Goal: Check status: Check status

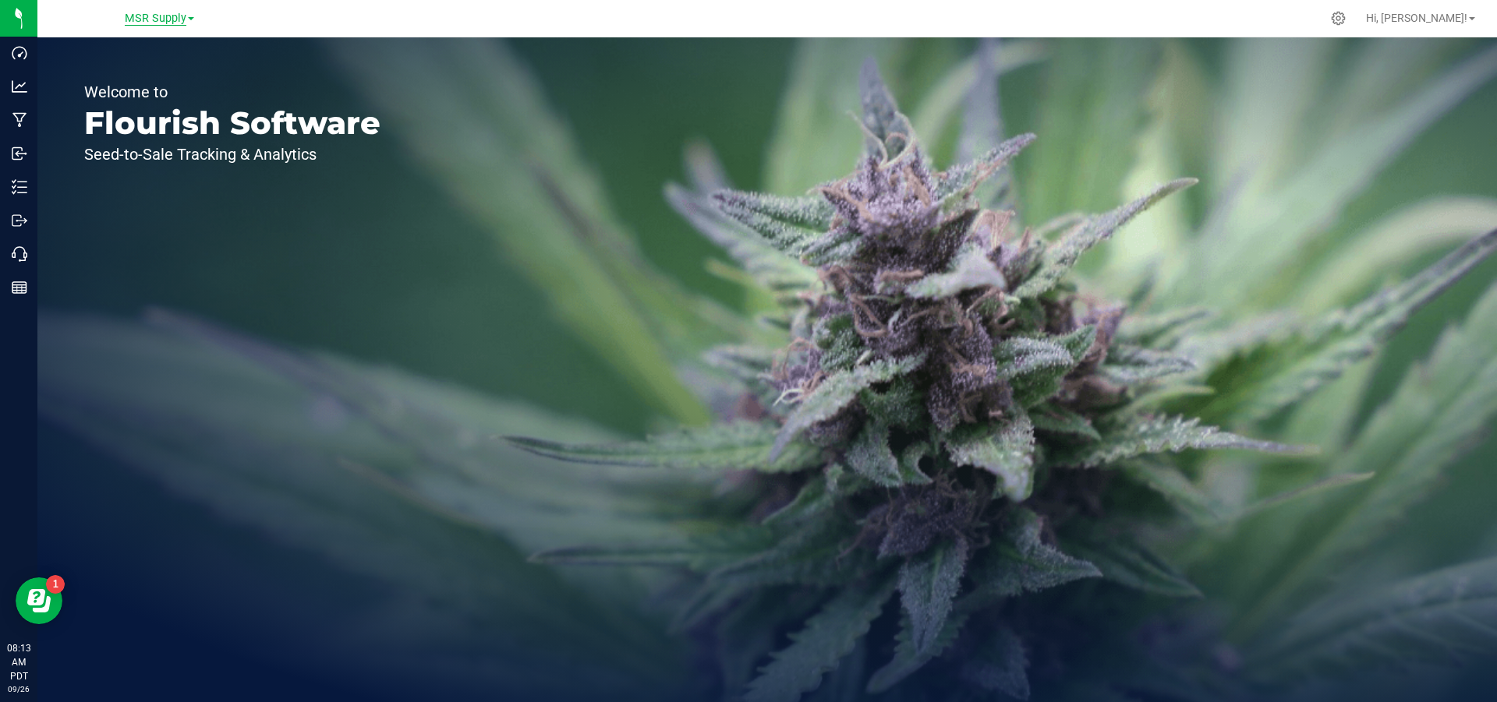
click at [164, 13] on span "MSR Supply" at bounding box center [156, 19] width 62 height 14
click at [164, 28] on div "MSR Supply MSR Supply Nabis" at bounding box center [159, 18] width 228 height 24
click at [164, 23] on span "MSR Supply" at bounding box center [156, 19] width 62 height 14
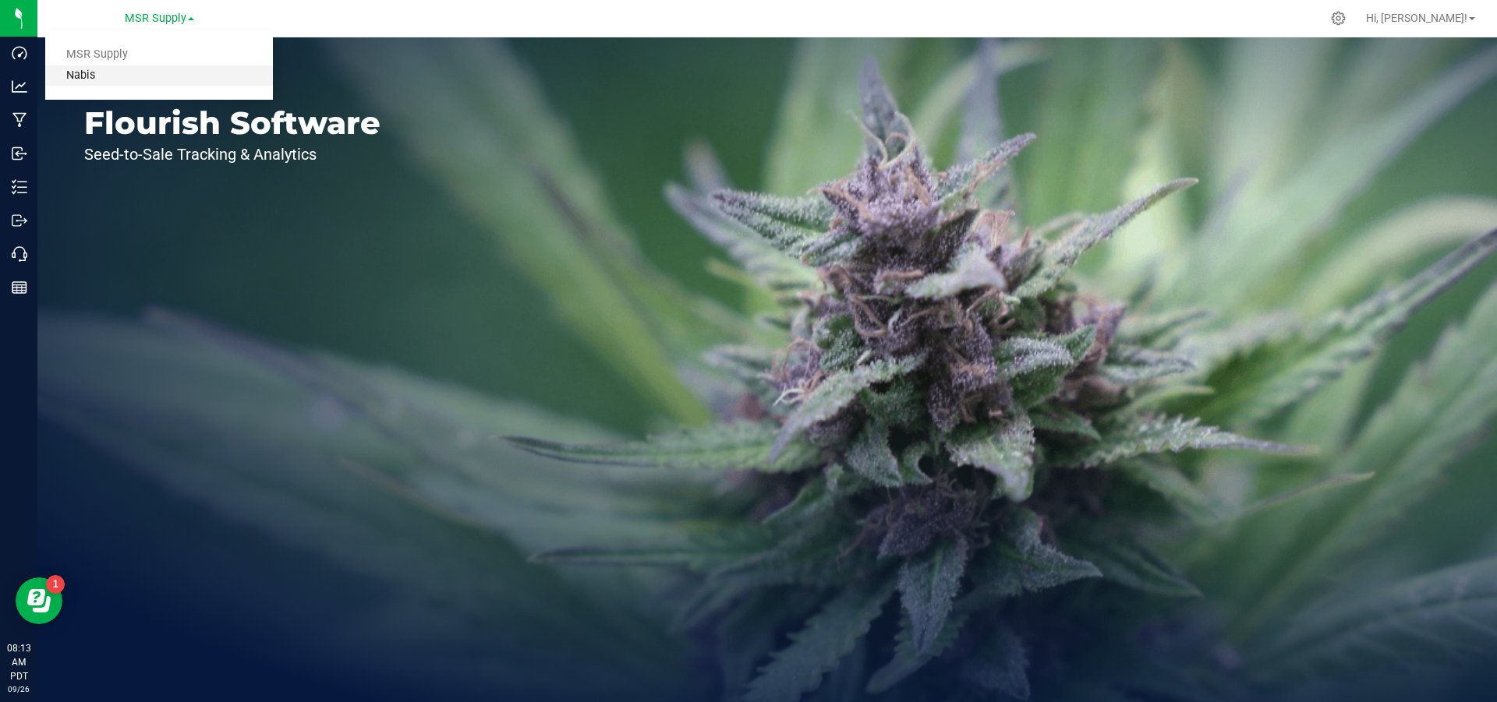
click at [152, 78] on link "Nabis" at bounding box center [159, 75] width 228 height 21
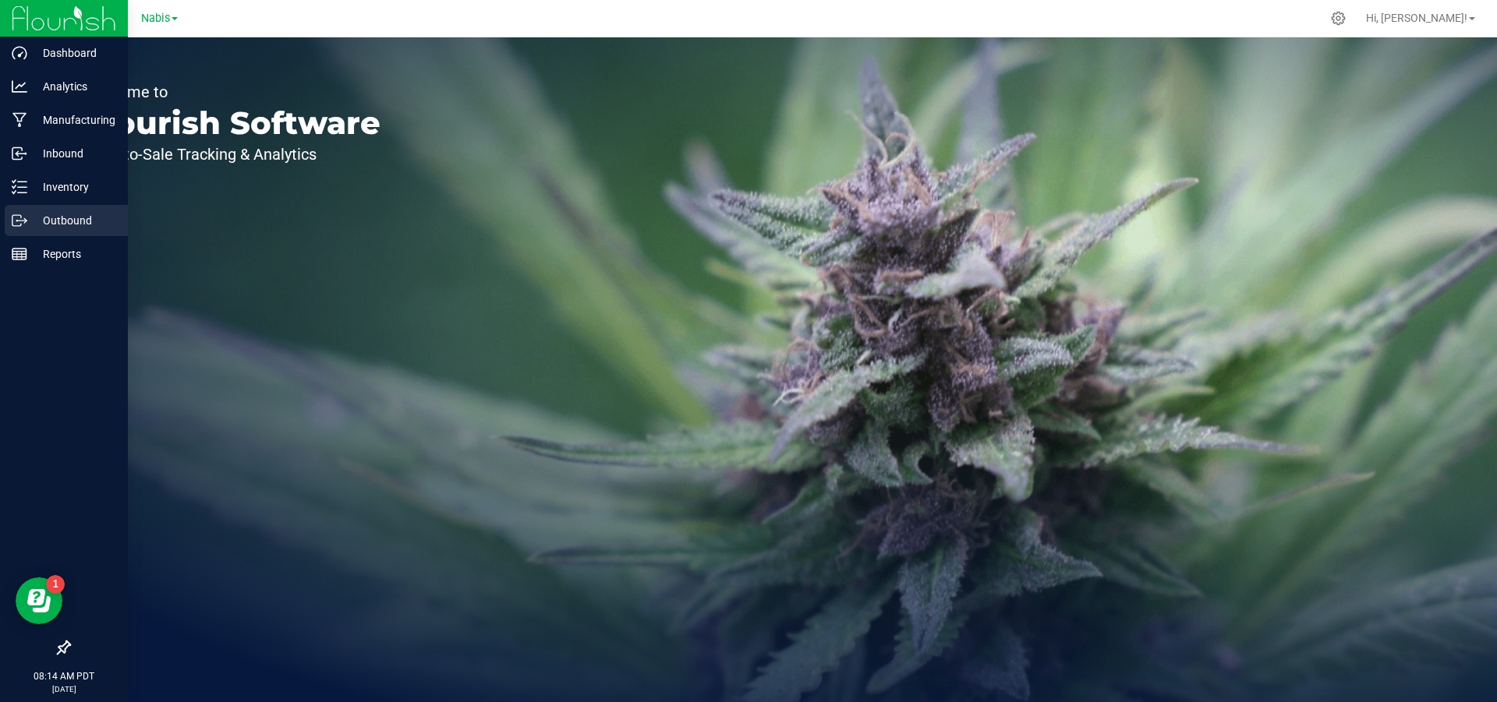
click at [26, 220] on icon at bounding box center [25, 219] width 2 height 2
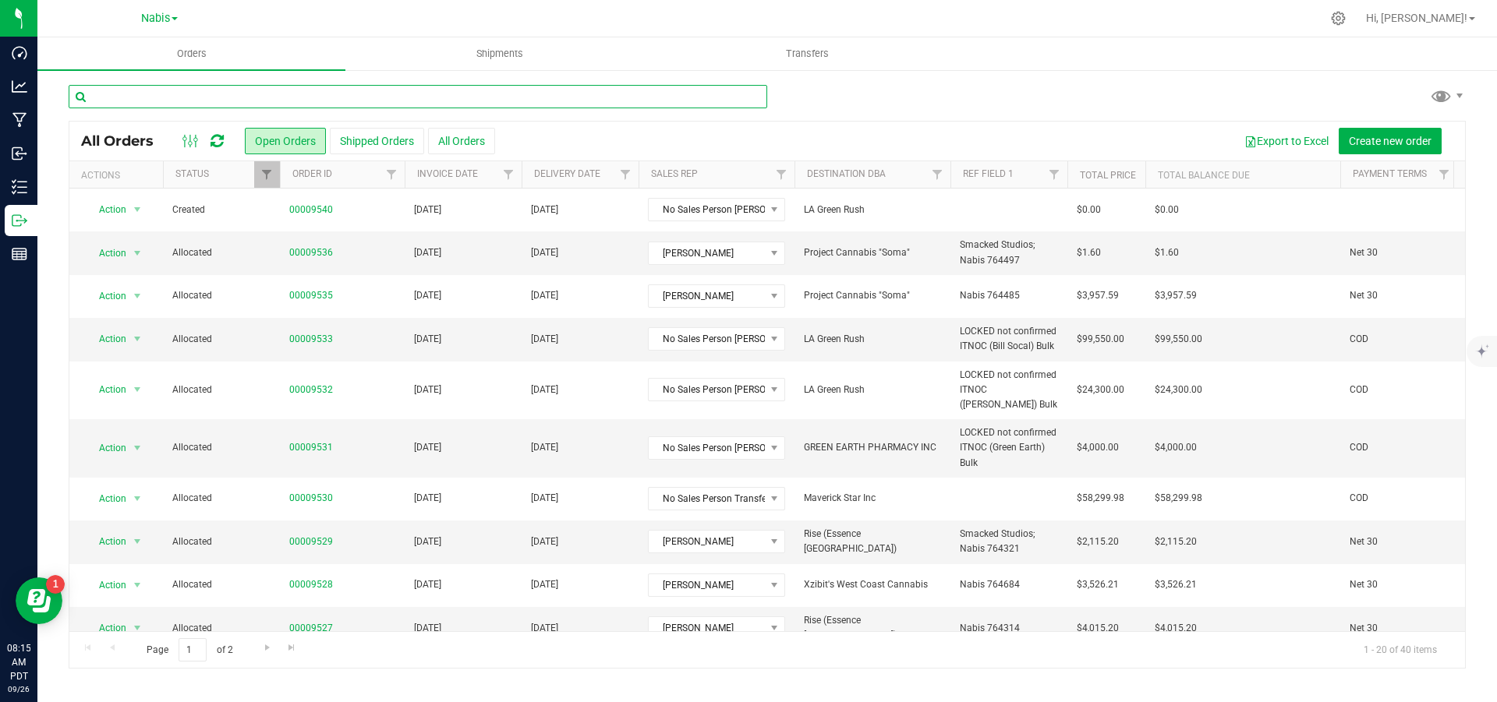
click at [257, 96] on input "text" at bounding box center [418, 96] width 698 height 23
paste input "9403"
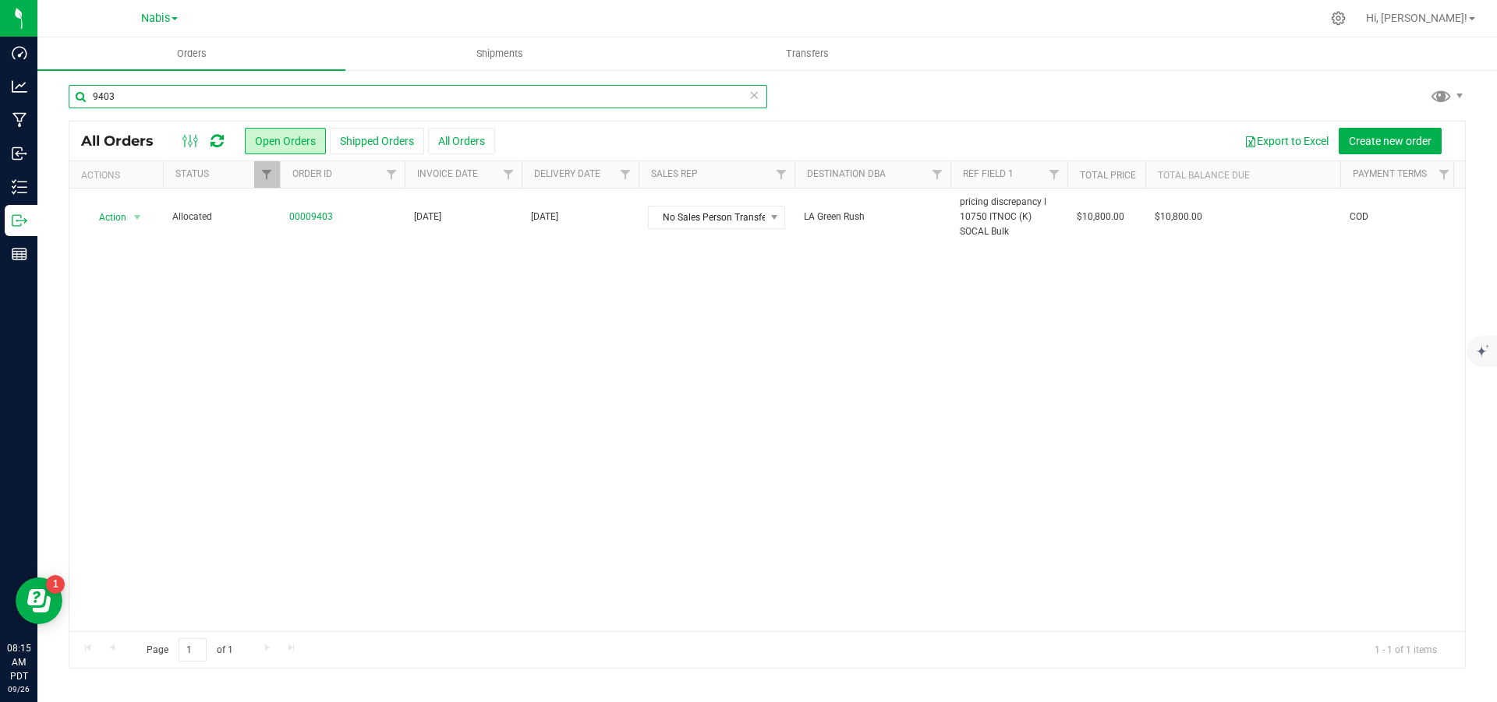
click at [288, 104] on input "9403" at bounding box center [418, 96] width 698 height 23
paste input "530"
click at [214, 108] on input "9530" at bounding box center [418, 96] width 698 height 23
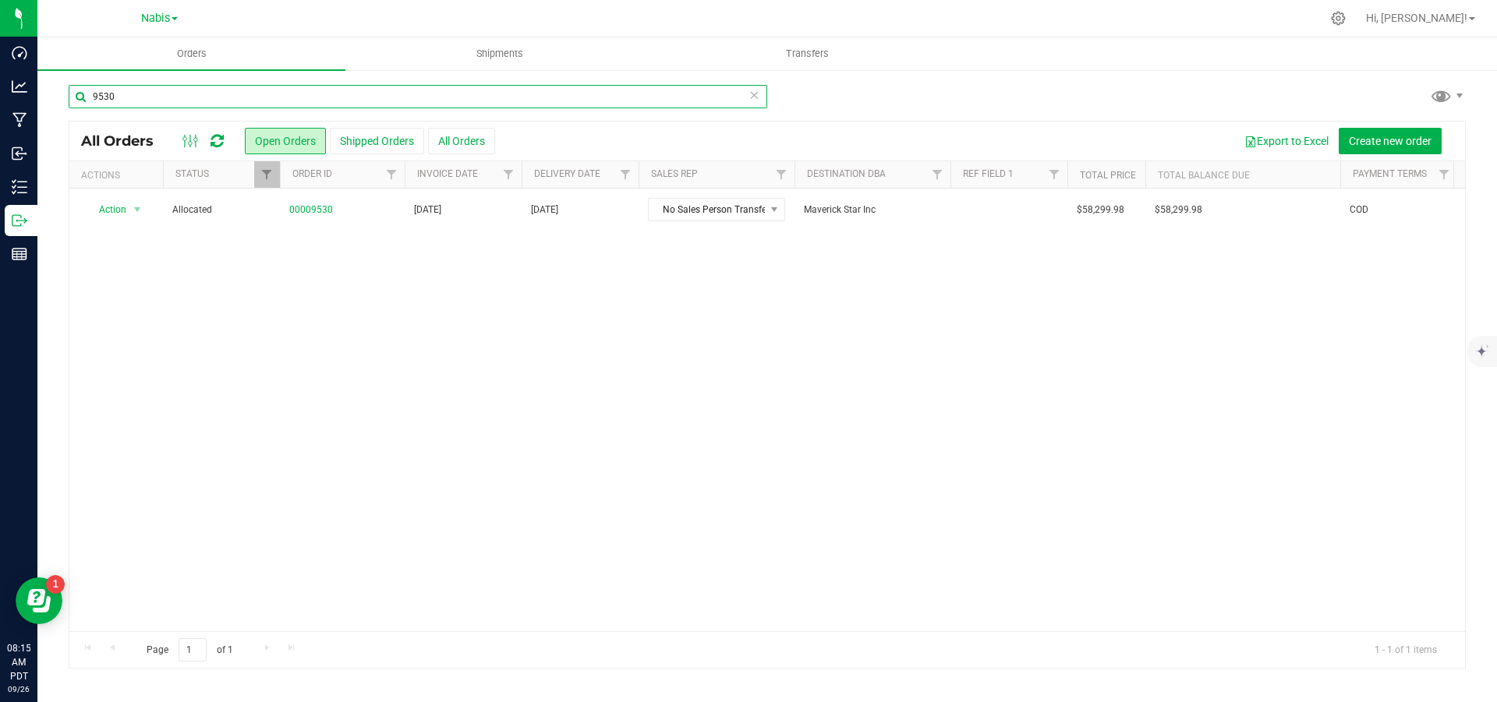
paste input "464"
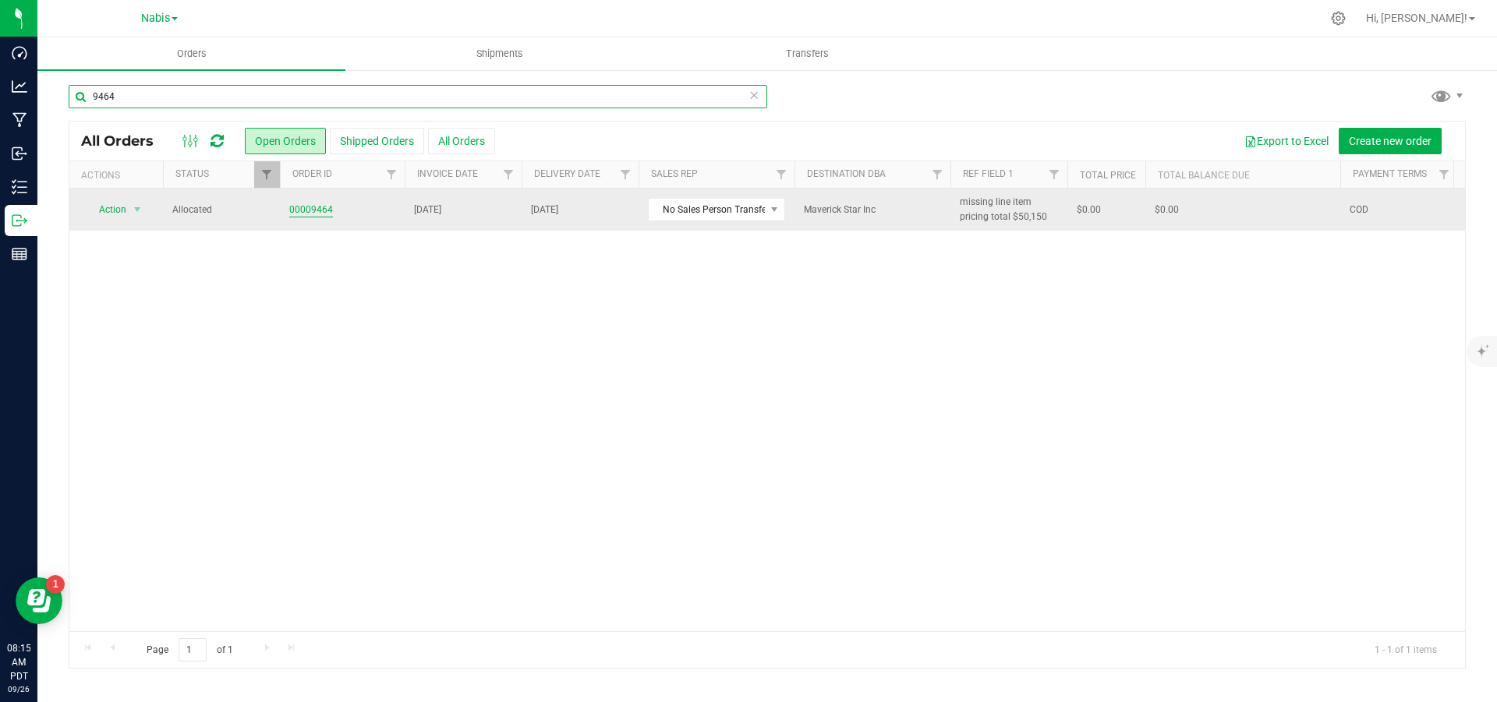
type input "9464"
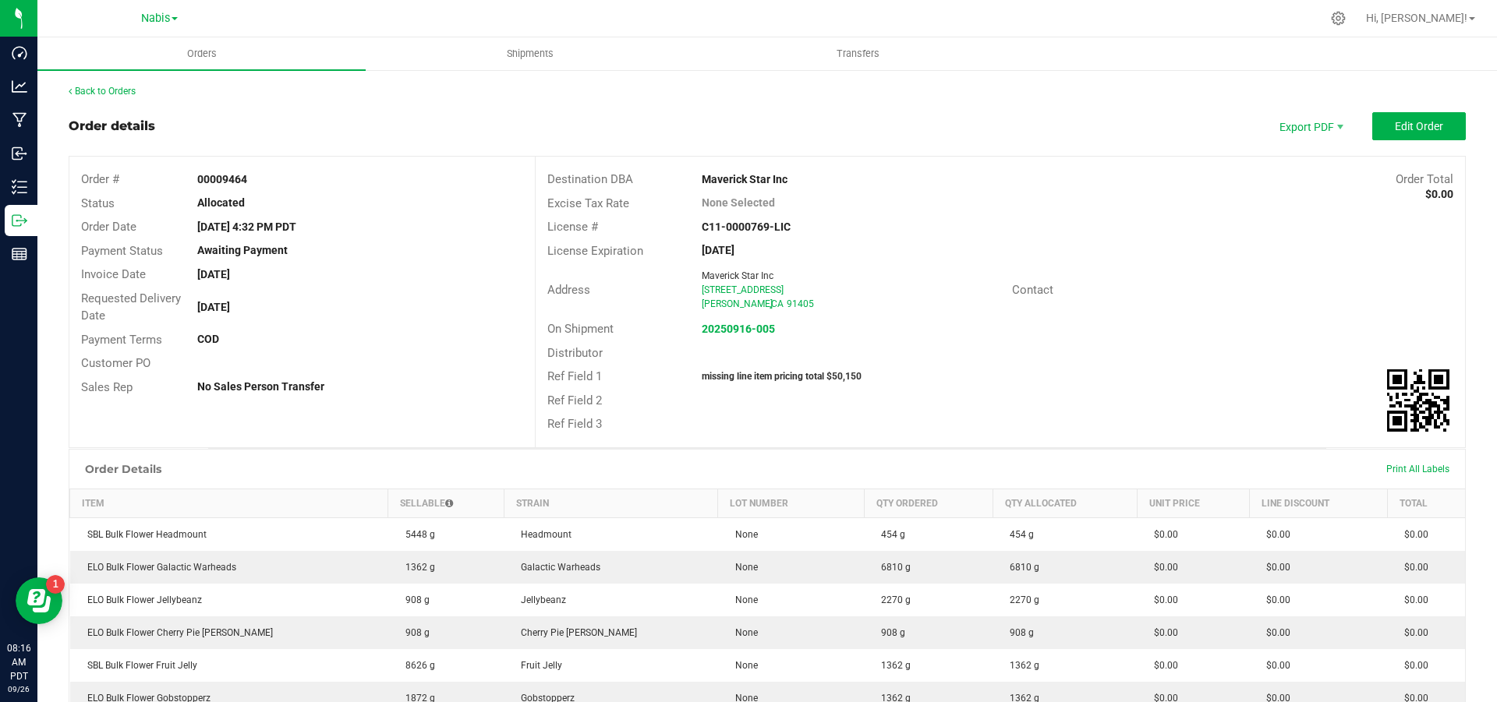
scroll to position [416, 0]
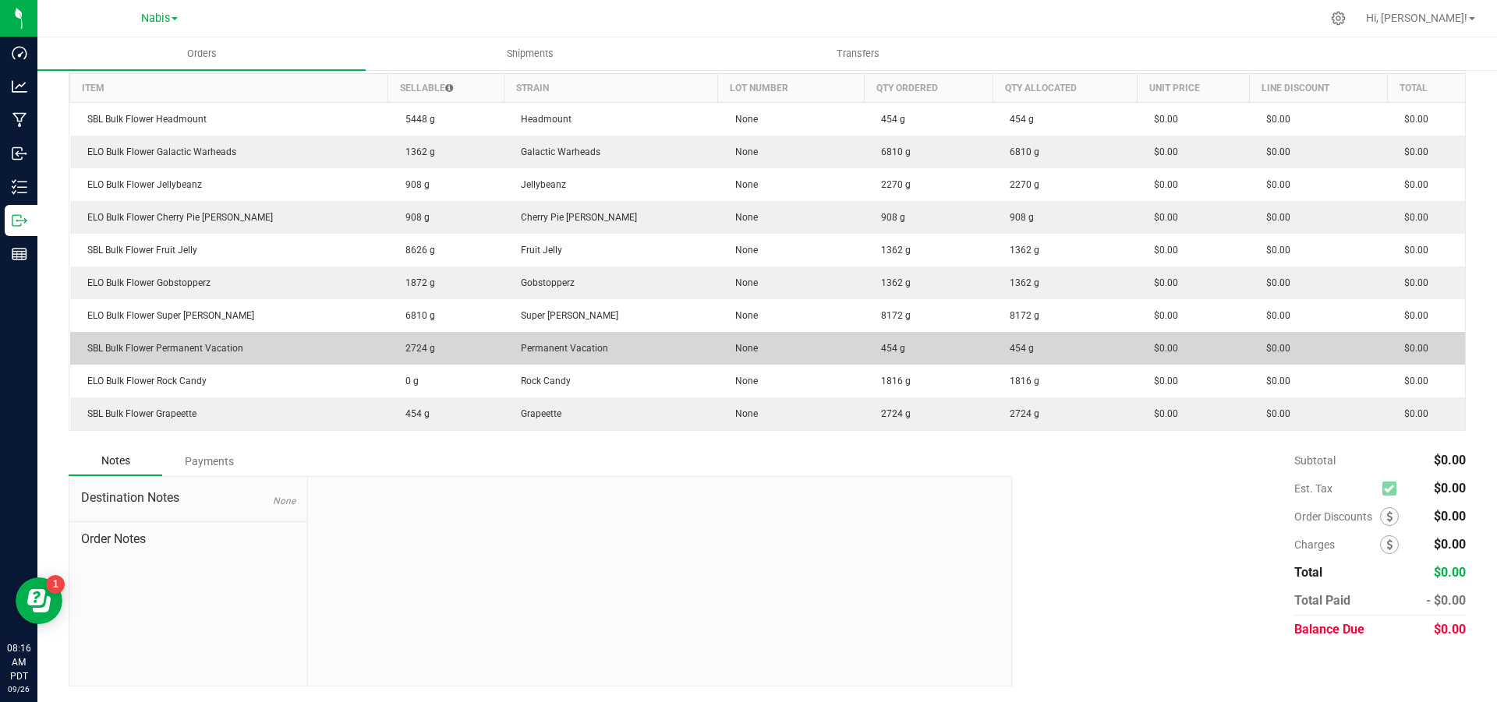
click at [1042, 348] on td "454 g" at bounding box center [1064, 348] width 144 height 33
click at [1044, 348] on td "454 g" at bounding box center [1064, 348] width 144 height 33
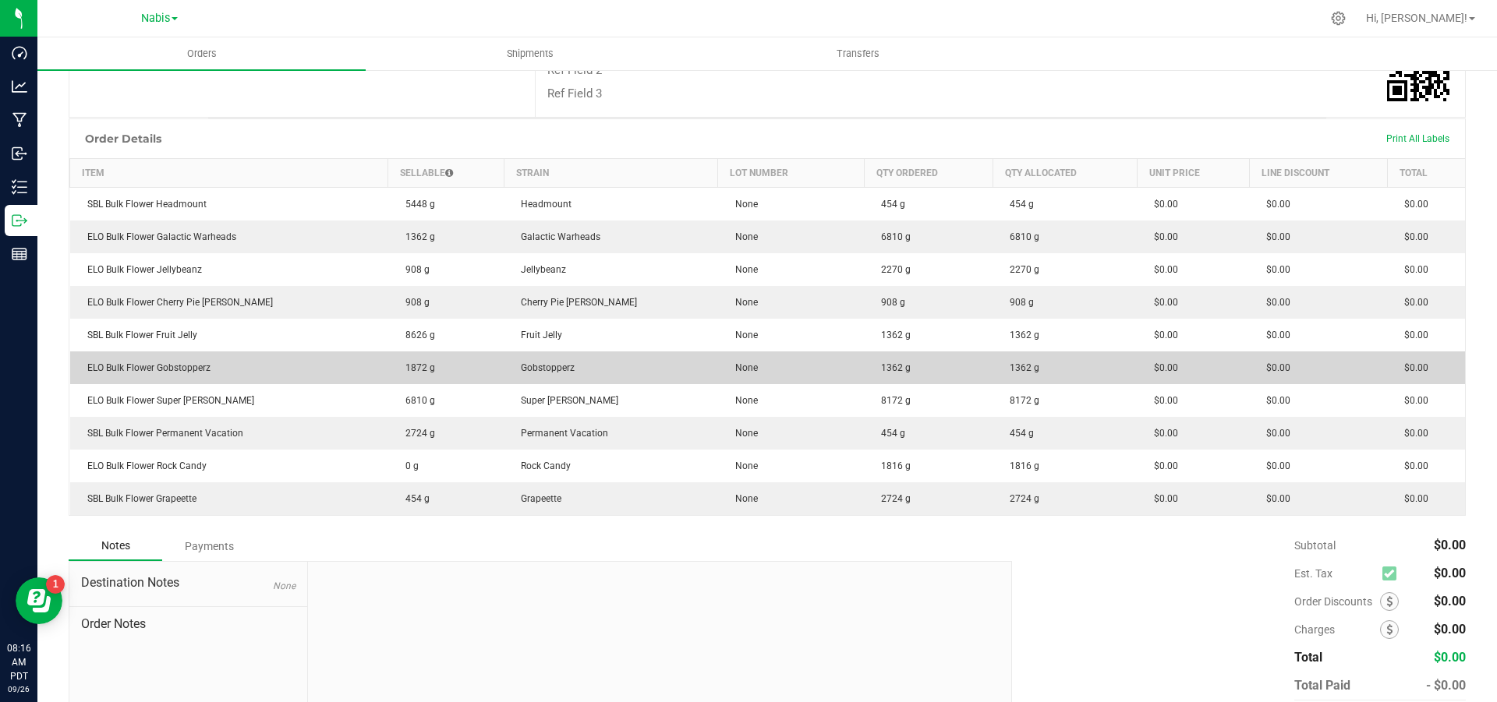
scroll to position [326, 0]
